Goal: Information Seeking & Learning: Learn about a topic

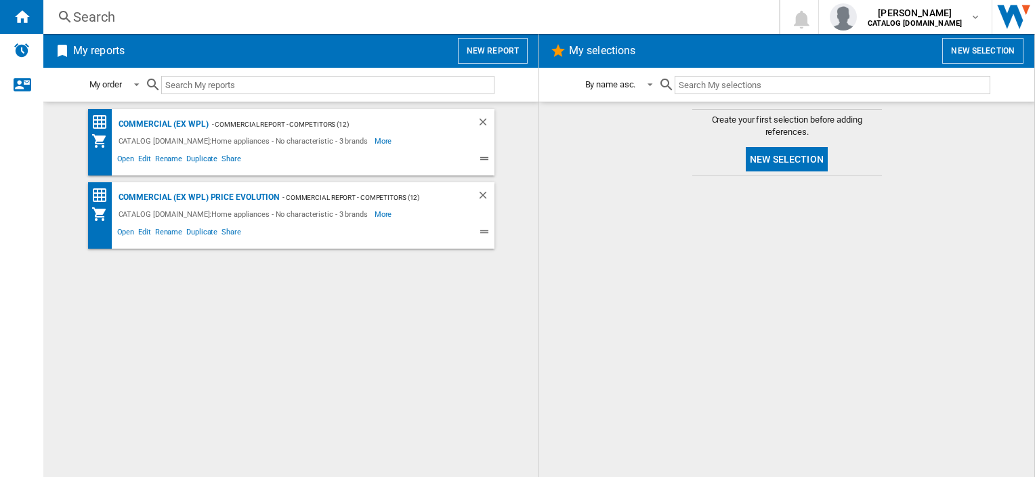
click at [89, 19] on div "Search" at bounding box center [408, 16] width 670 height 19
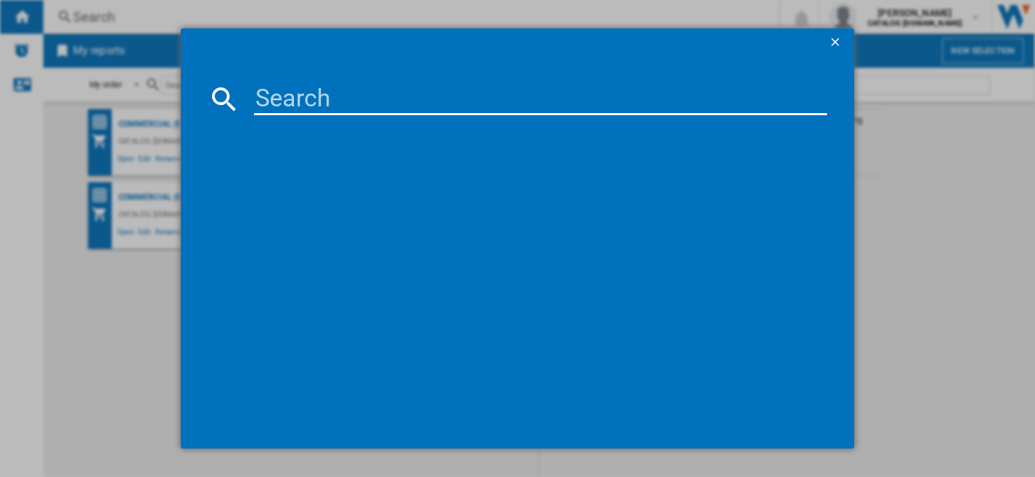
click at [297, 100] on input at bounding box center [540, 99] width 572 height 33
type input "hmd44m"
click at [62, 125] on div "hmd44m Please wait..." at bounding box center [517, 238] width 1035 height 477
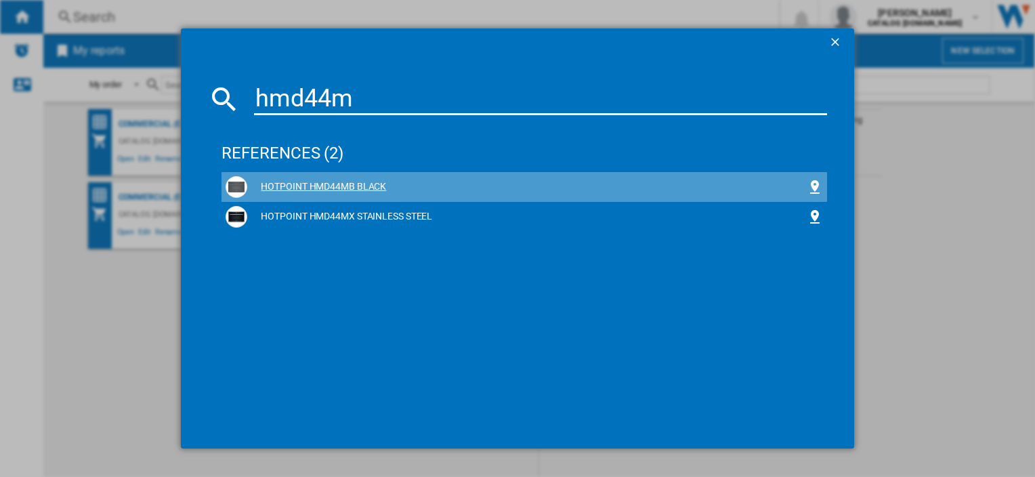
click at [314, 188] on div "HOTPOINT HMD44MB BLACK" at bounding box center [526, 187] width 559 height 14
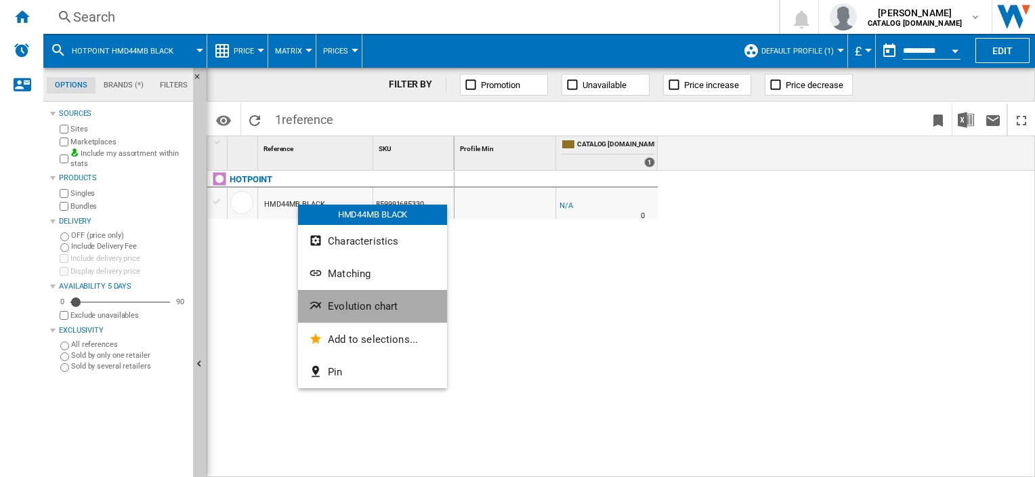
click at [360, 295] on button "Evolution chart" at bounding box center [372, 306] width 149 height 33
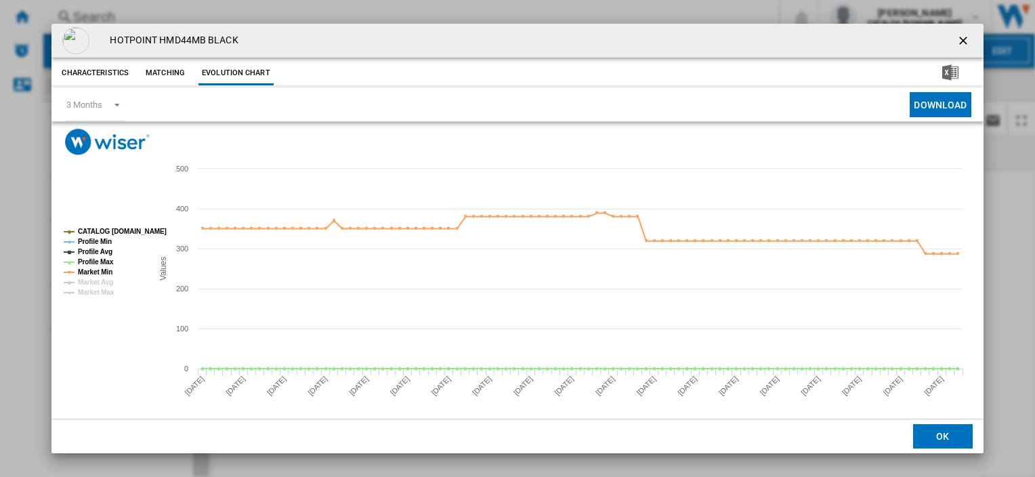
click at [956, 37] on ng-md-icon "getI18NText('BUTTONS.CLOSE_DIALOG')" at bounding box center [964, 42] width 16 height 16
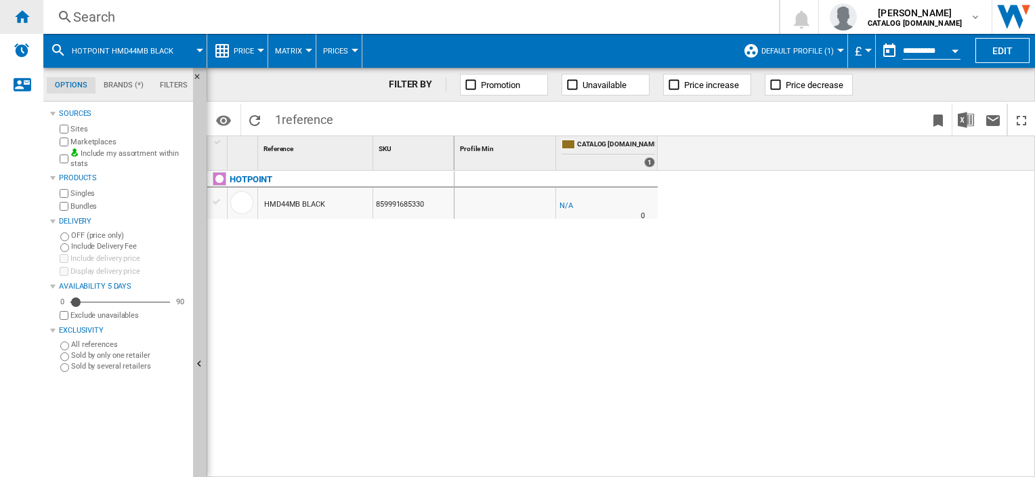
click at [21, 17] on ng-md-icon "Home" at bounding box center [22, 16] width 16 height 16
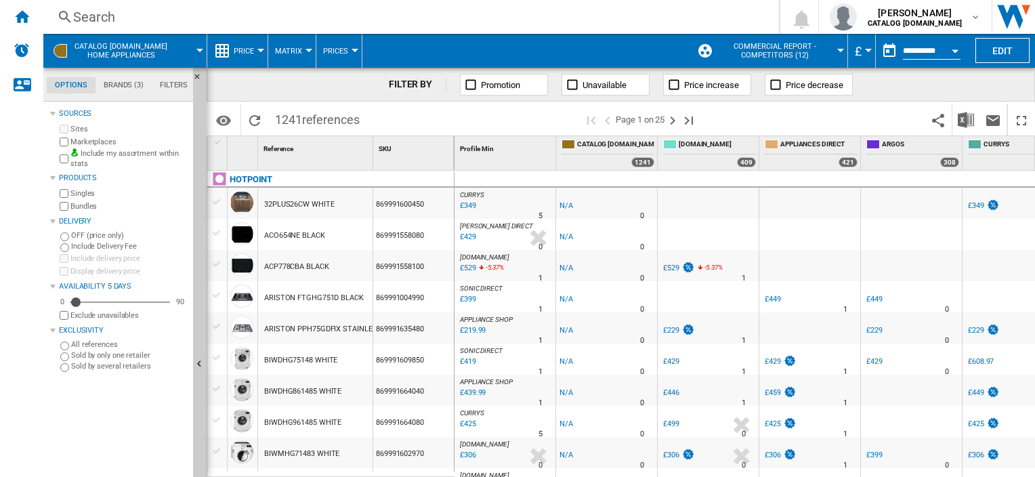
click at [147, 14] on div "Search" at bounding box center [408, 16] width 670 height 19
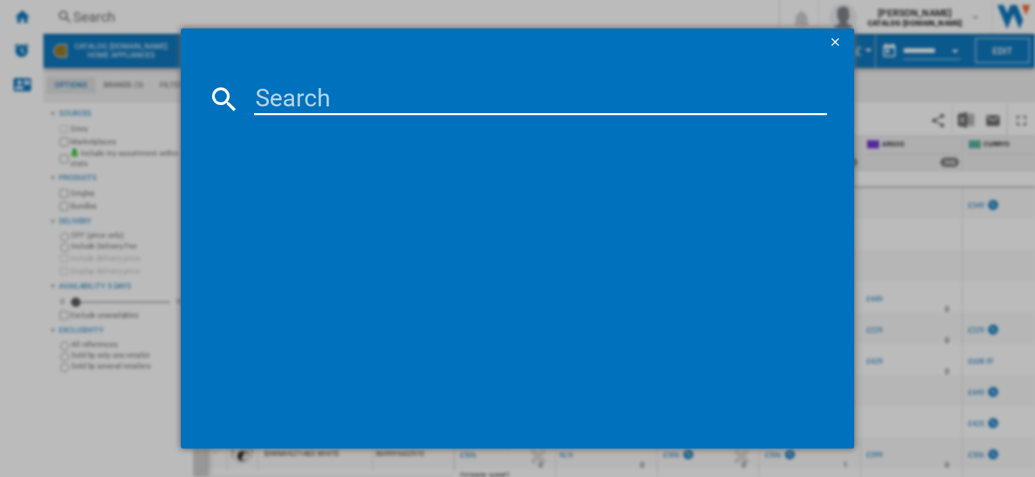
click at [154, 15] on div at bounding box center [517, 238] width 1035 height 477
click at [308, 99] on input at bounding box center [540, 99] width 572 height 33
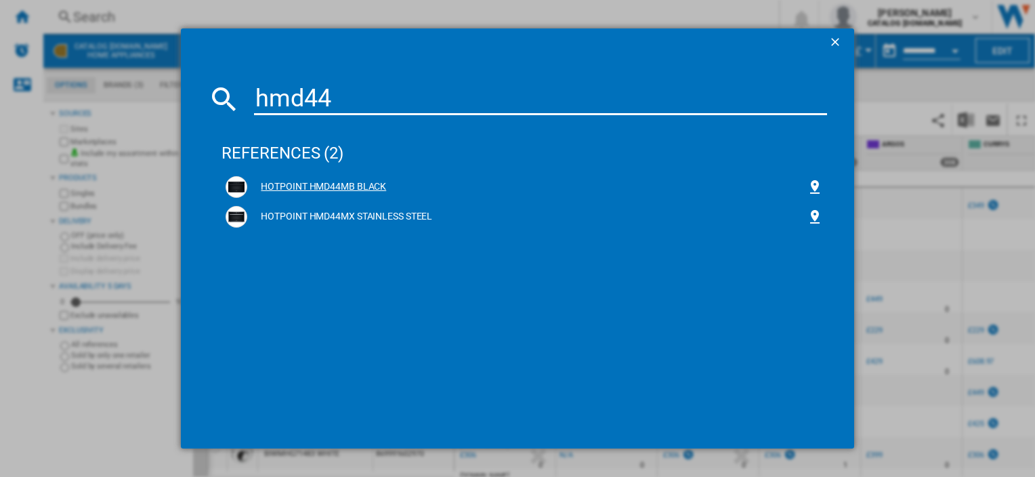
type input "hmd44"
click at [296, 189] on div "HOTPOINT HMD44MB BLACK" at bounding box center [526, 187] width 559 height 14
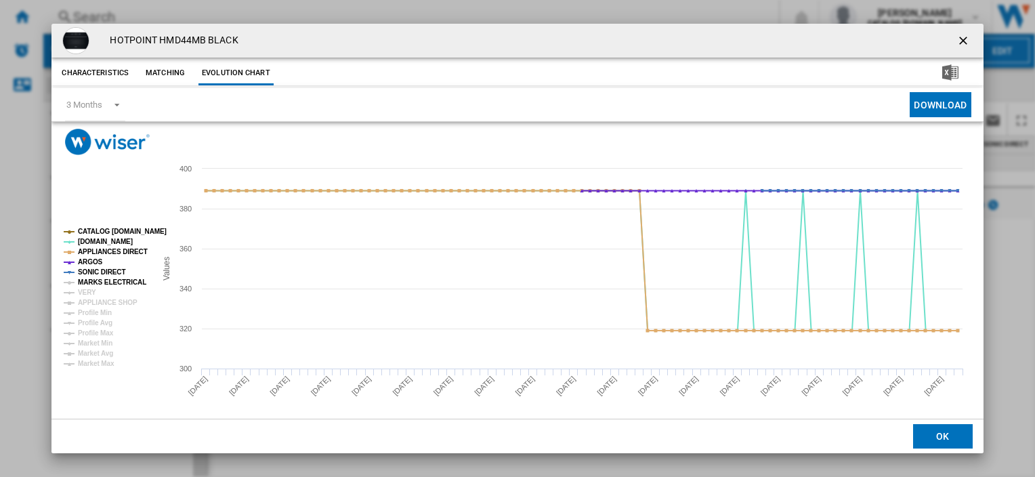
click at [95, 284] on tspan "MARKS ELECTRICAL" at bounding box center [112, 281] width 68 height 7
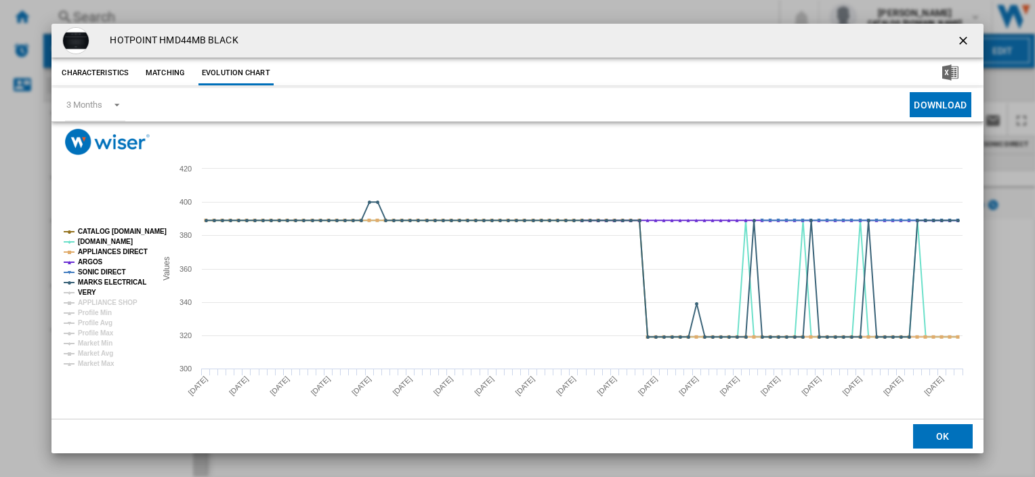
click at [91, 293] on tspan "VERY" at bounding box center [87, 292] width 18 height 7
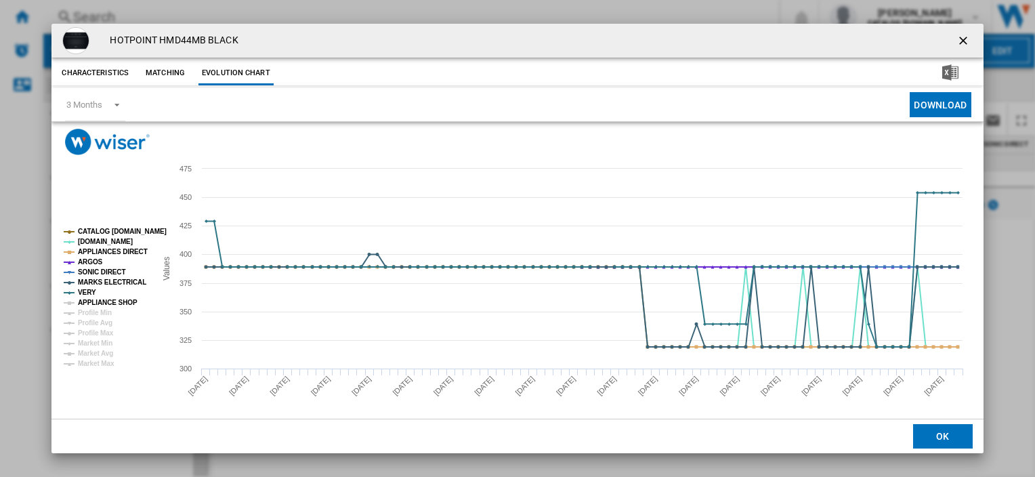
click at [95, 303] on tspan "APPLIANCE SHOP" at bounding box center [108, 302] width 60 height 7
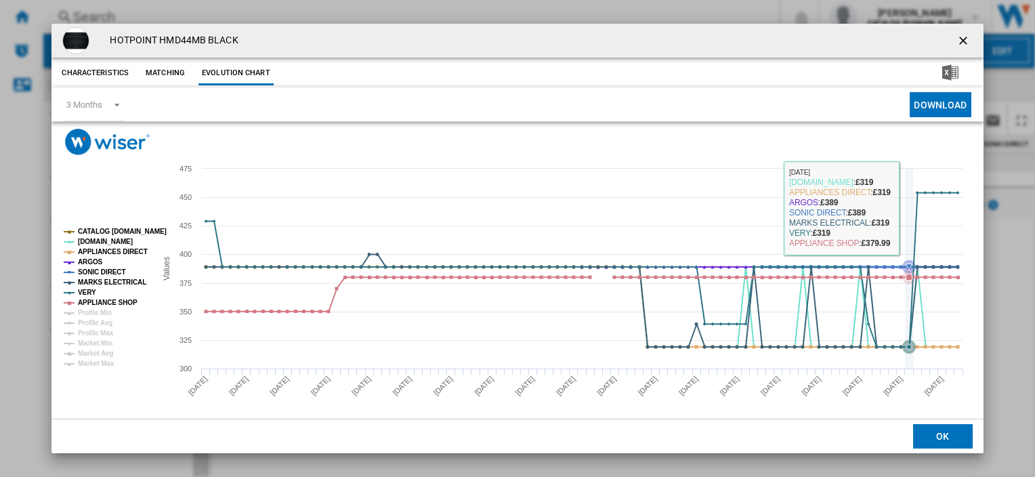
drag, startPoint x: 911, startPoint y: 208, endPoint x: 911, endPoint y: 237, distance: 29.1
click at [911, 233] on icon "Product popup" at bounding box center [582, 270] width 766 height 154
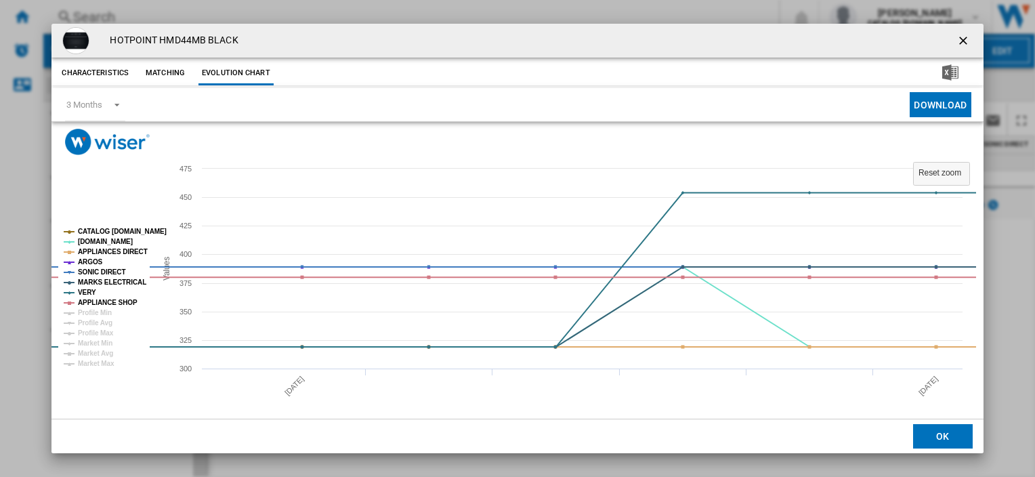
click at [958, 40] on ng-md-icon "getI18NText('BUTTONS.CLOSE_DIALOG')" at bounding box center [964, 42] width 16 height 16
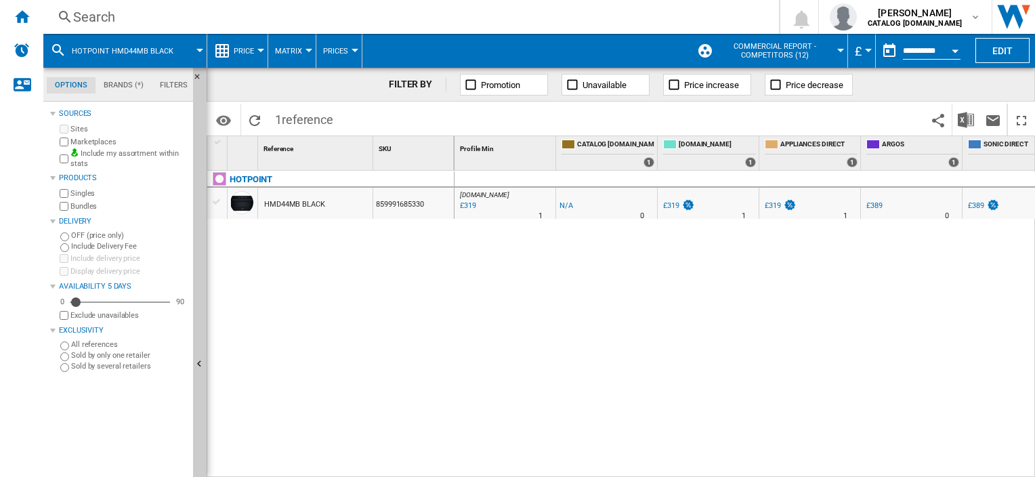
click at [108, 19] on div "Search" at bounding box center [408, 16] width 670 height 19
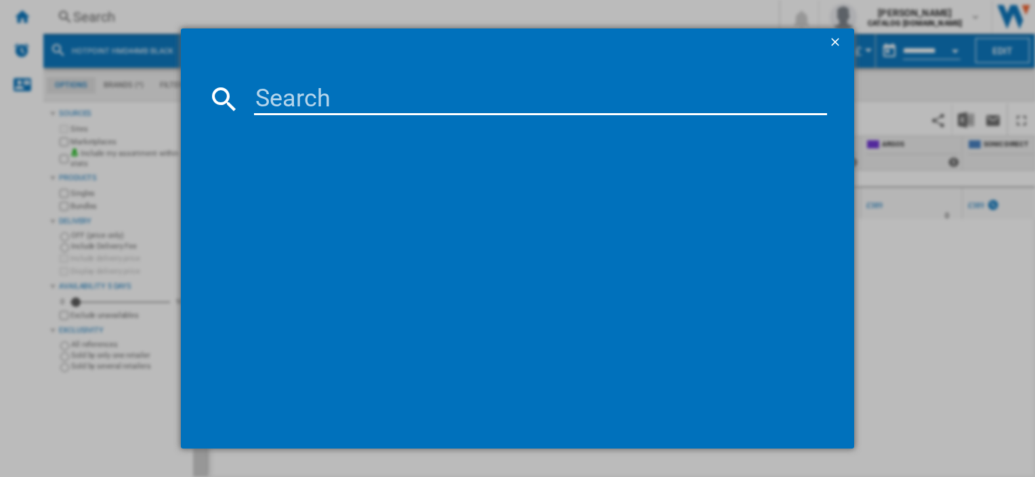
click at [162, 18] on div at bounding box center [517, 238] width 1035 height 477
